Goal: Task Accomplishment & Management: Manage account settings

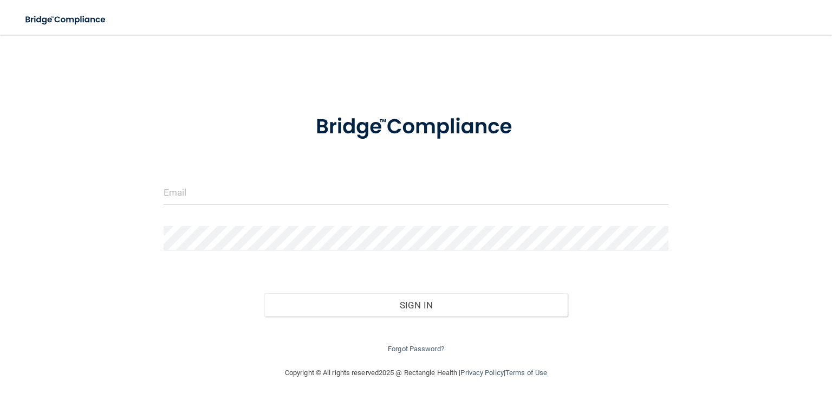
drag, startPoint x: 189, startPoint y: 179, endPoint x: 221, endPoint y: 205, distance: 41.6
click at [190, 179] on form "Invalid email/password. You don't have permission to access that page. Sign In …" at bounding box center [416, 228] width 505 height 256
click at [221, 206] on div at bounding box center [415, 196] width 521 height 33
drag, startPoint x: 218, startPoint y: 192, endPoint x: 223, endPoint y: 188, distance: 6.2
click at [218, 191] on input "email" at bounding box center [416, 192] width 505 height 24
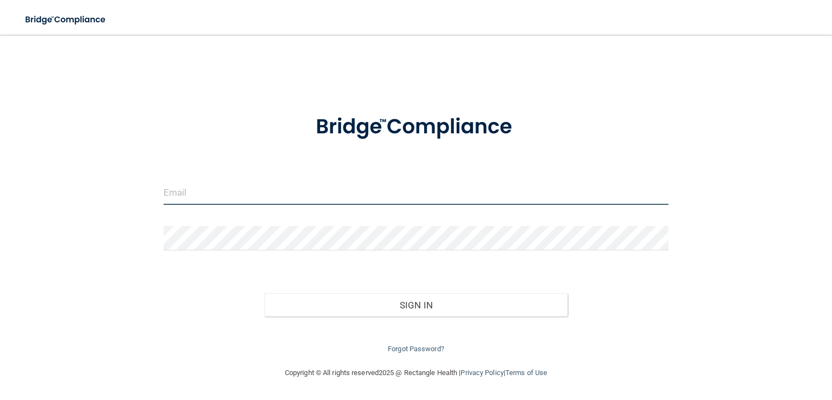
type input "[EMAIL_ADDRESS][DOMAIN_NAME]"
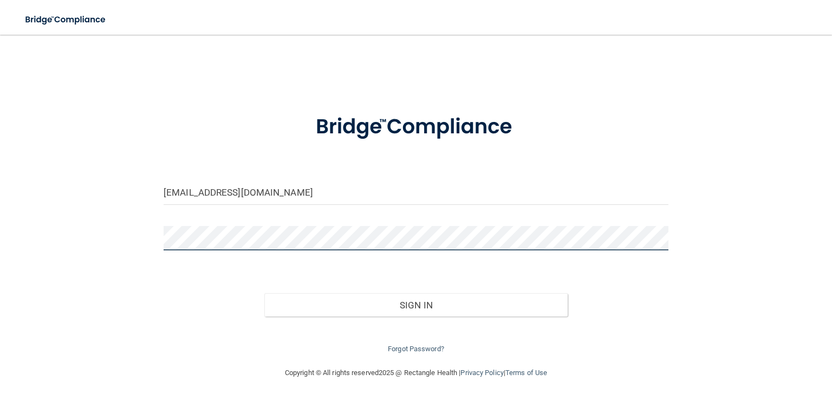
click at [264, 293] on button "Sign In" at bounding box center [415, 305] width 303 height 24
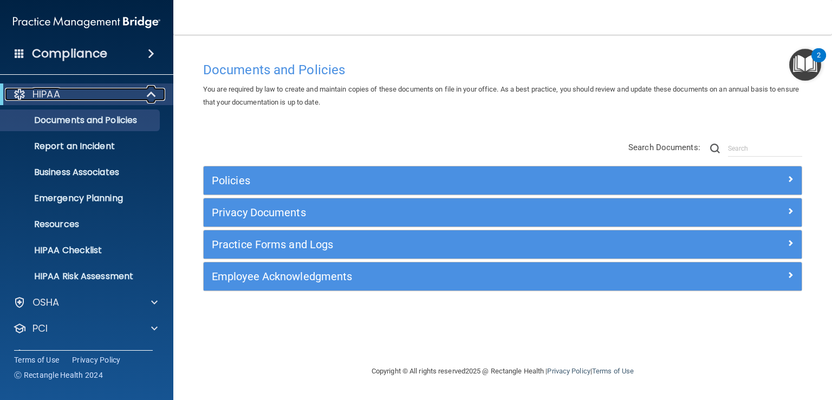
click at [148, 96] on span at bounding box center [152, 94] width 9 height 13
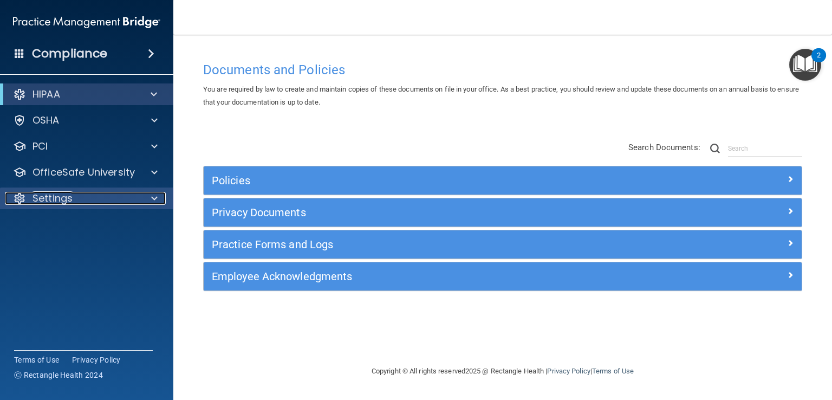
click at [153, 197] on span at bounding box center [154, 198] width 7 height 13
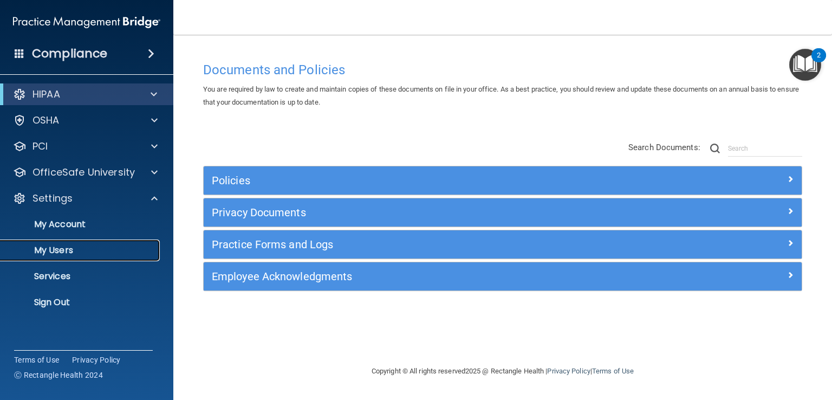
click at [59, 248] on p "My Users" at bounding box center [81, 250] width 148 height 11
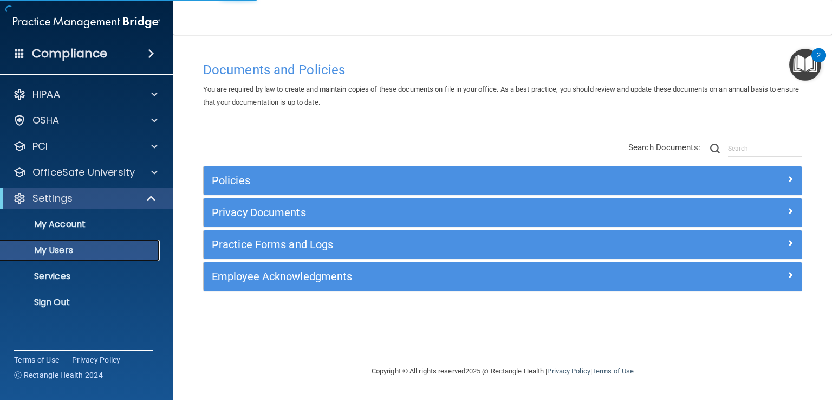
select select "20"
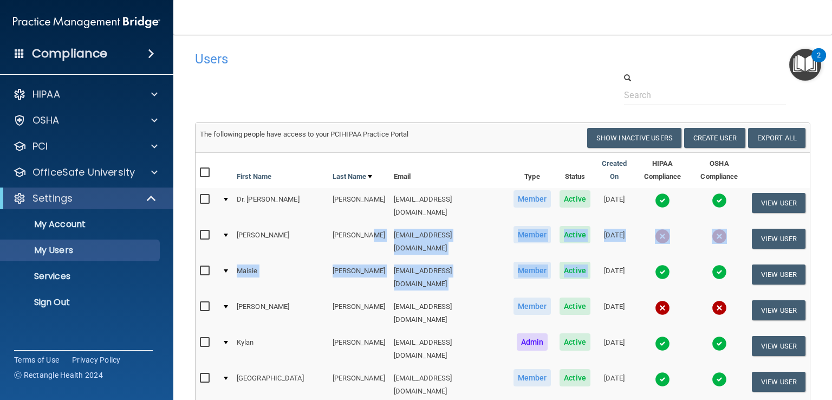
drag, startPoint x: 353, startPoint y: 228, endPoint x: 657, endPoint y: 246, distance: 304.5
click at [777, 239] on button "View User" at bounding box center [779, 239] width 54 height 20
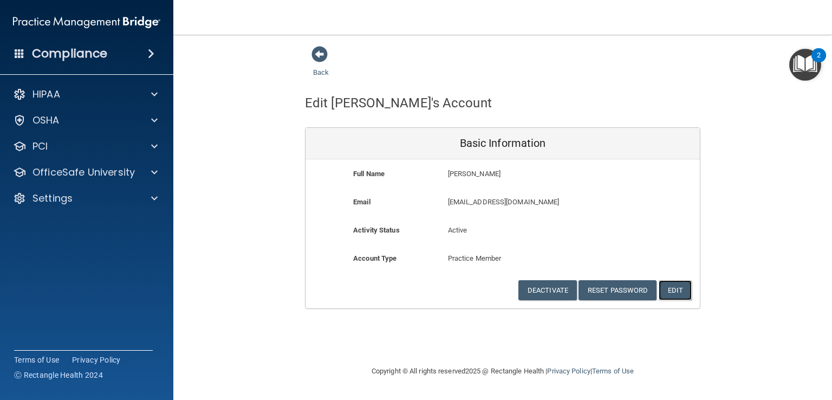
click at [680, 291] on button "Edit" at bounding box center [675, 290] width 33 height 20
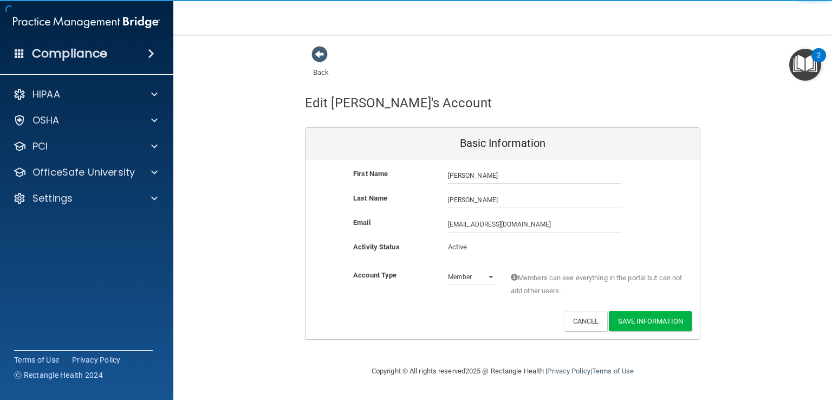
click at [447, 226] on div "[EMAIL_ADDRESS][DOMAIN_NAME] [EMAIL_ADDRESS][DOMAIN_NAME]" at bounding box center [534, 224] width 189 height 16
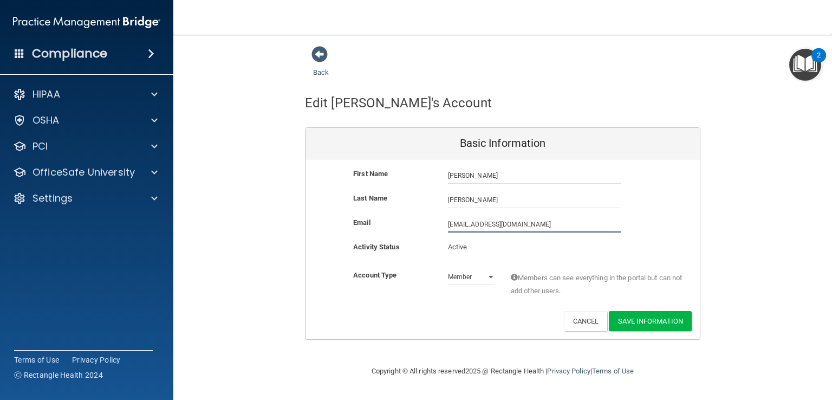
click at [449, 225] on input "[EMAIL_ADDRESS][DOMAIN_NAME]" at bounding box center [534, 224] width 173 height 16
type input "[EMAIL_ADDRESS][DOMAIN_NAME]"
click at [631, 326] on button "Save Information" at bounding box center [650, 321] width 83 height 20
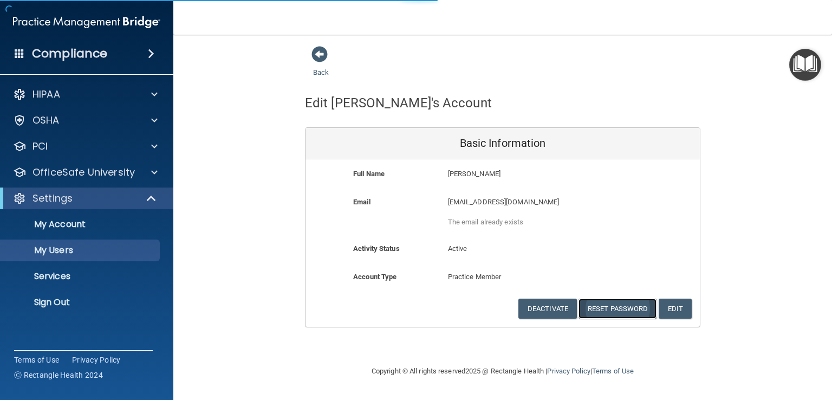
click at [616, 306] on button "Reset Password" at bounding box center [618, 309] width 78 height 20
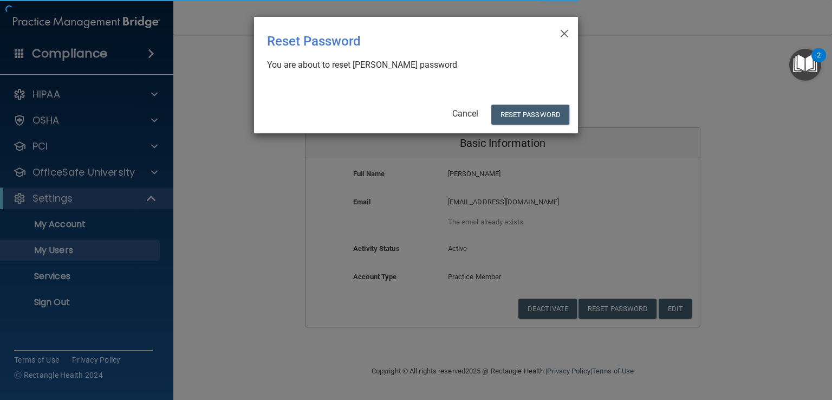
select select "20"
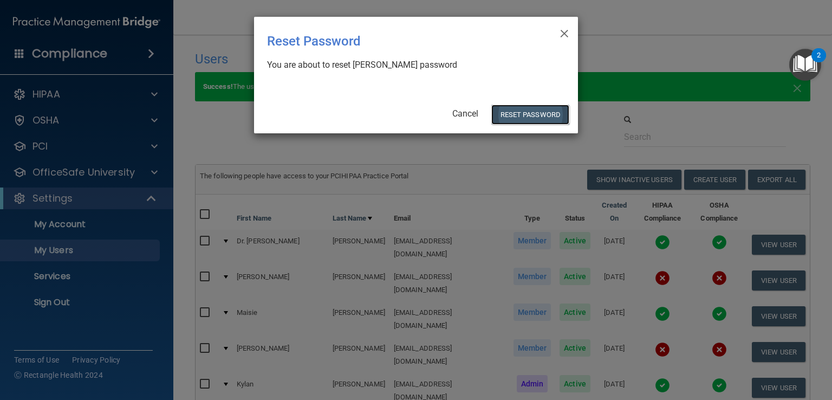
click at [522, 109] on button "Reset Password" at bounding box center [530, 115] width 78 height 20
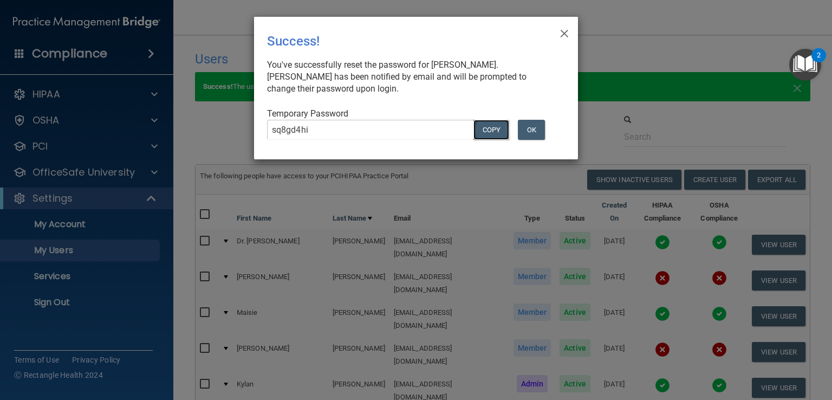
click at [496, 131] on button "COPY" at bounding box center [491, 130] width 36 height 20
click at [544, 125] on button "OK" at bounding box center [531, 130] width 27 height 20
